Goal: Navigation & Orientation: Find specific page/section

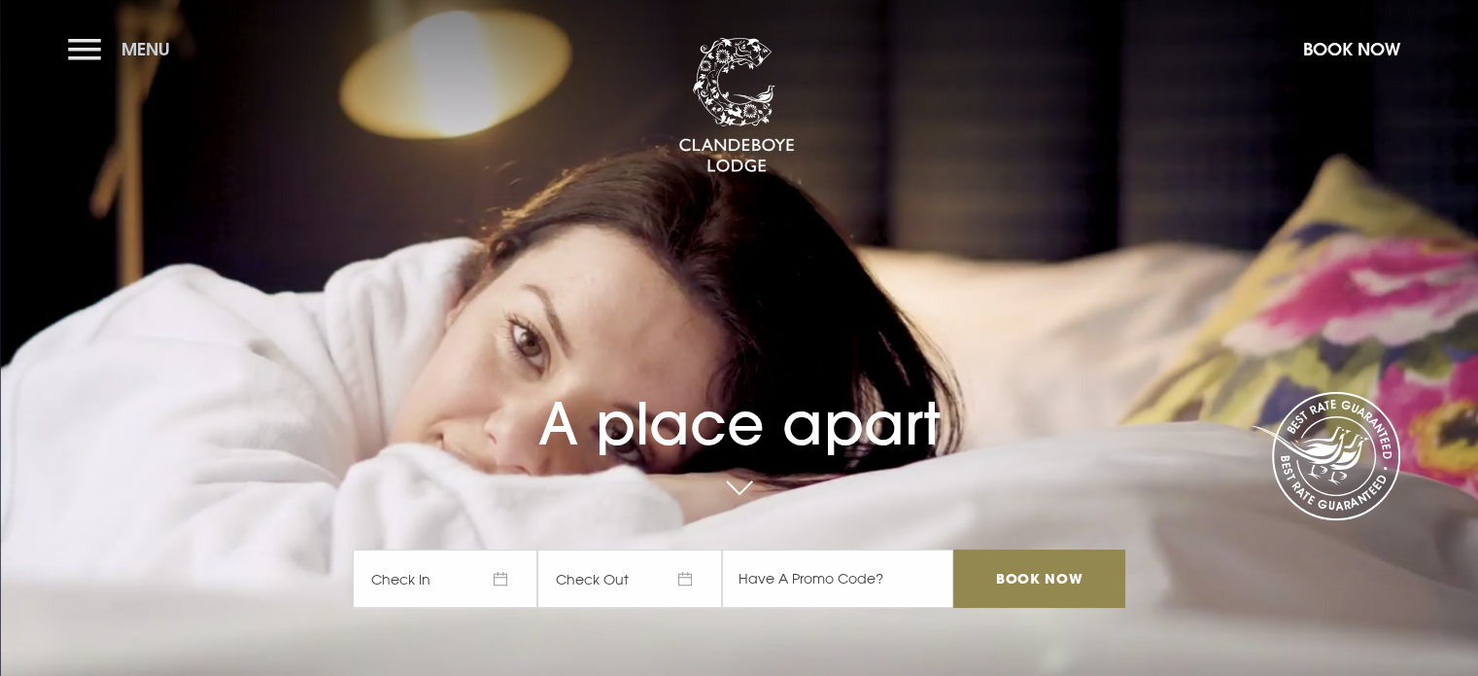
click at [89, 53] on button "Menu" at bounding box center [124, 49] width 112 height 42
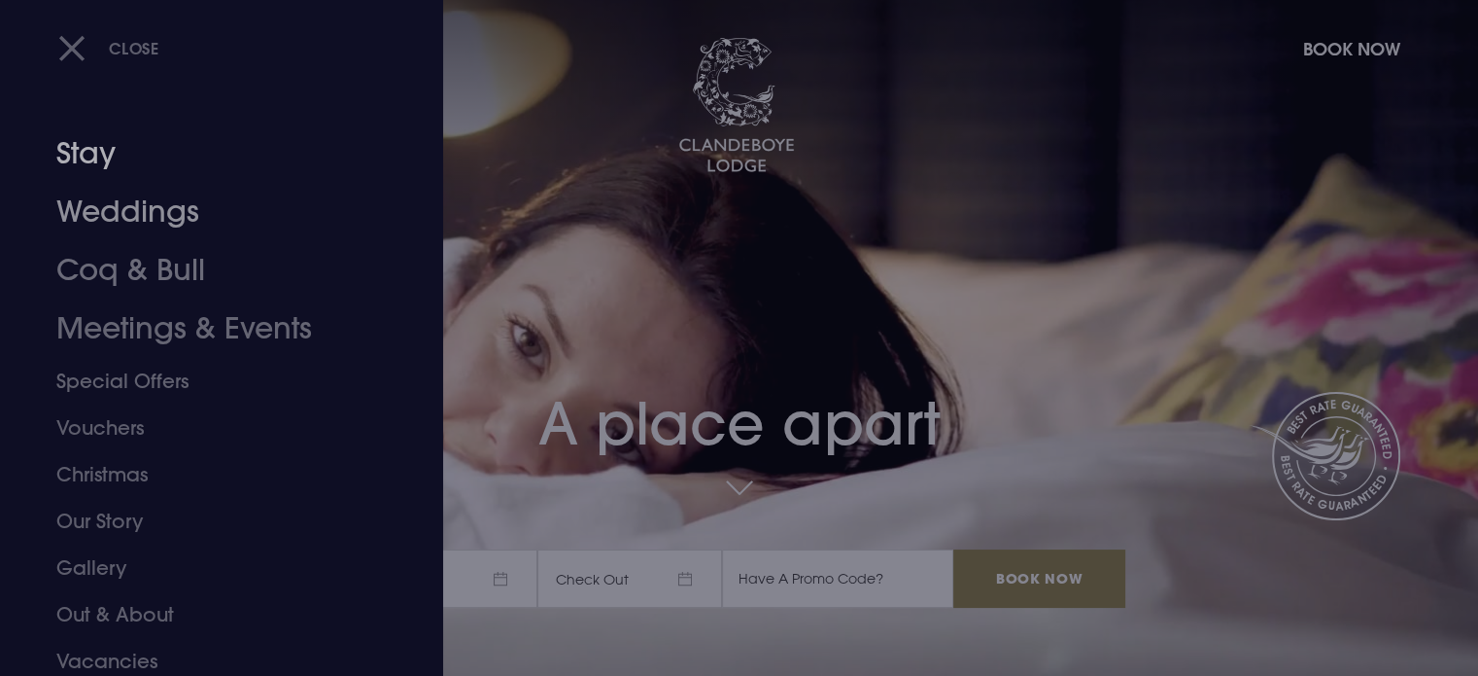
click at [92, 146] on link "Stay" at bounding box center [209, 153] width 307 height 58
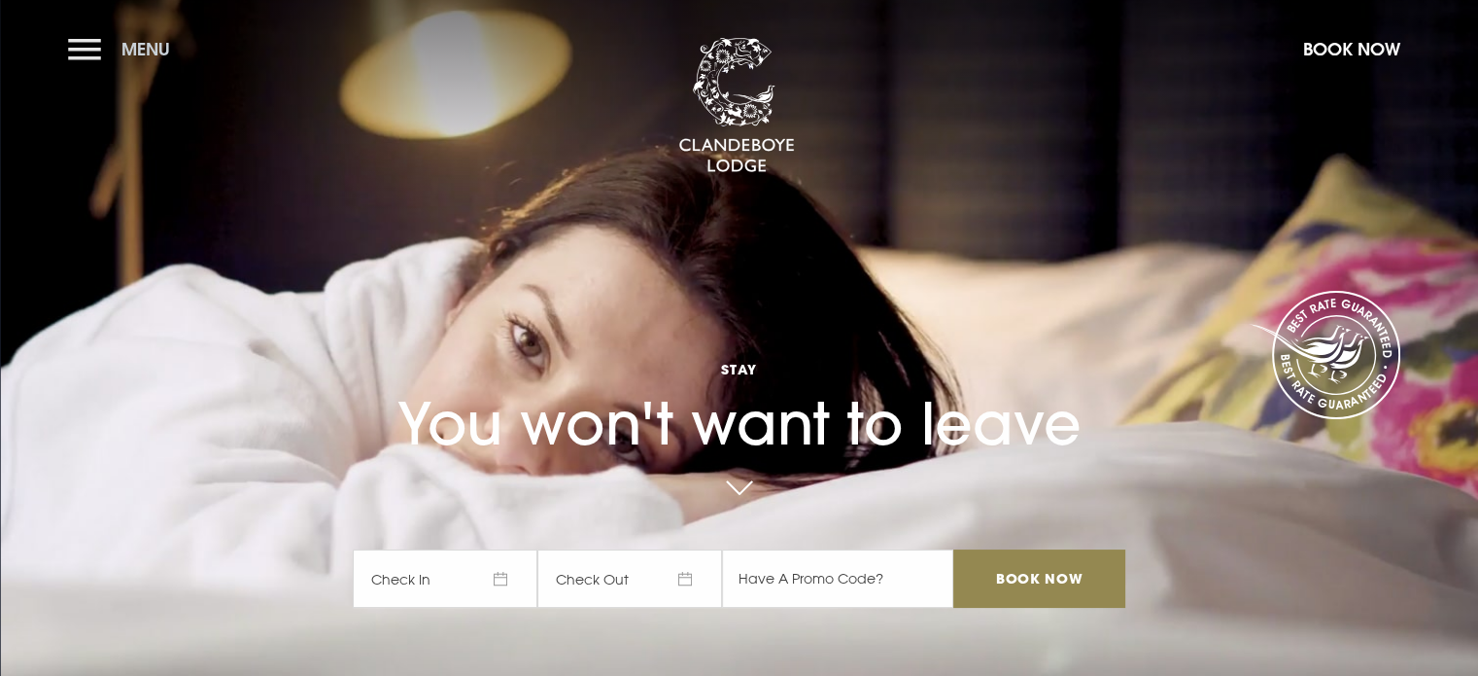
click at [78, 45] on button "Menu" at bounding box center [124, 49] width 112 height 42
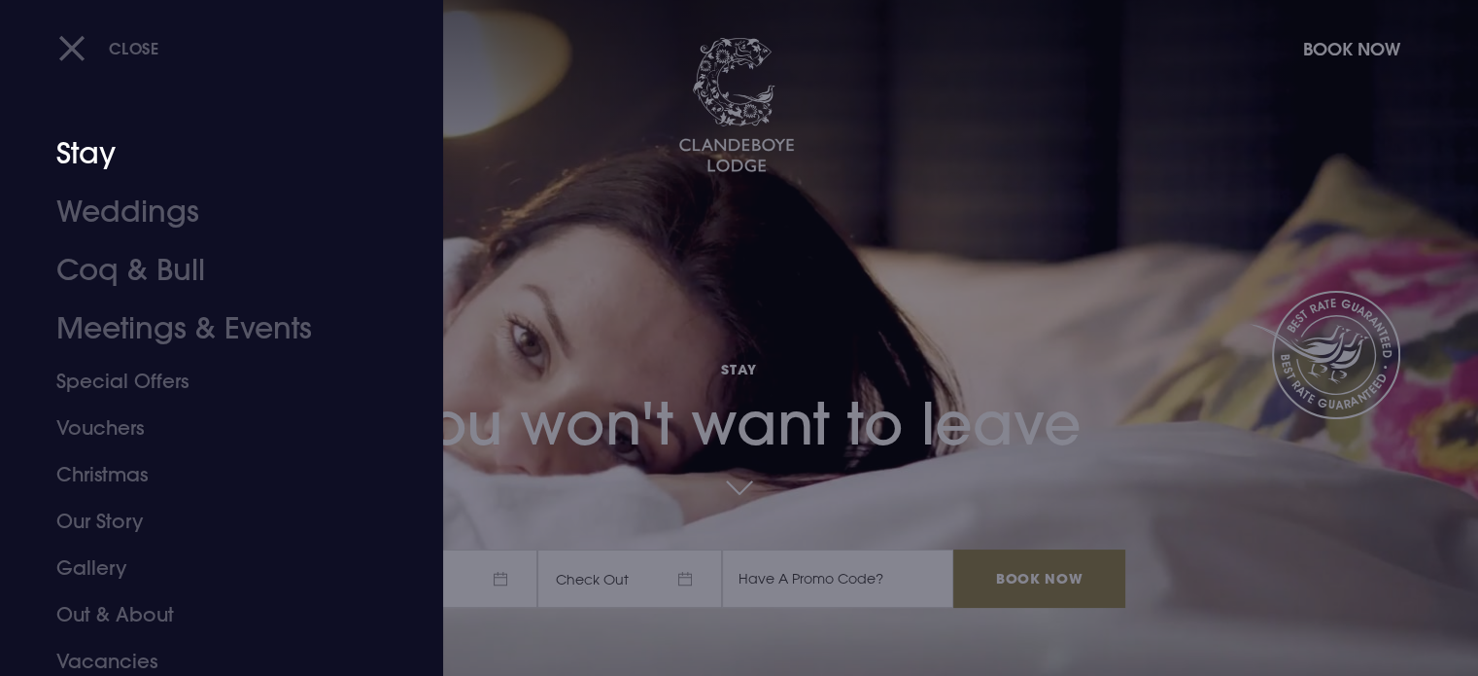
click at [84, 149] on link "Stay" at bounding box center [209, 153] width 307 height 58
